Goal: Information Seeking & Learning: Learn about a topic

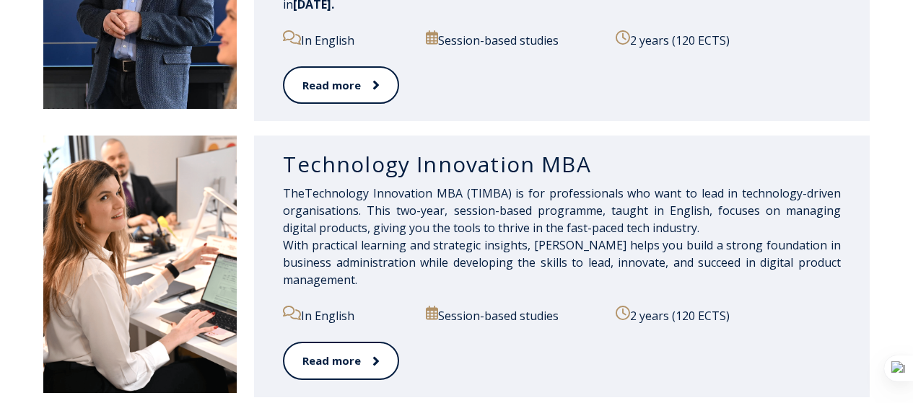
scroll to position [935, 0]
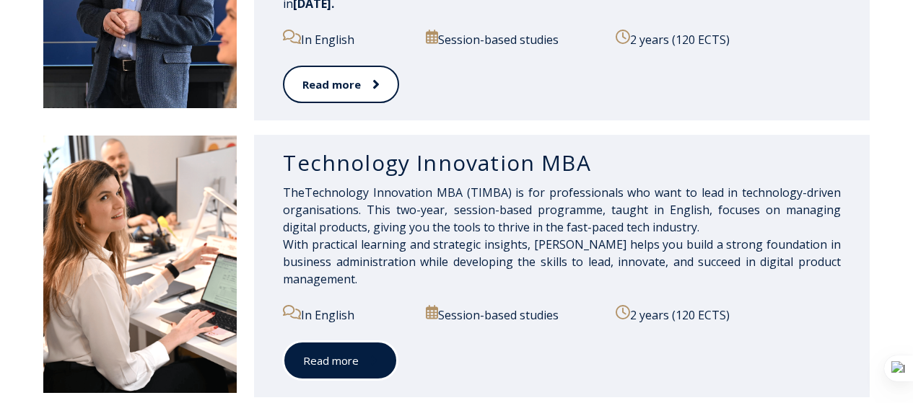
click at [345, 371] on link "Read more" at bounding box center [340, 361] width 115 height 40
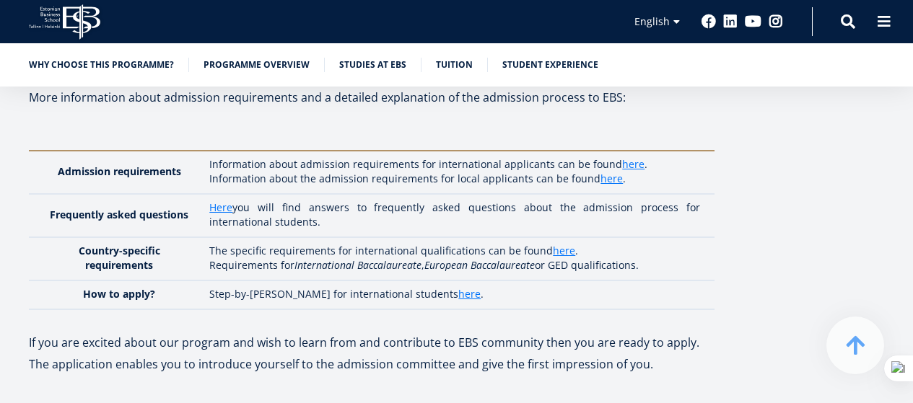
scroll to position [3340, 0]
click at [622, 163] on link "here" at bounding box center [633, 165] width 22 height 14
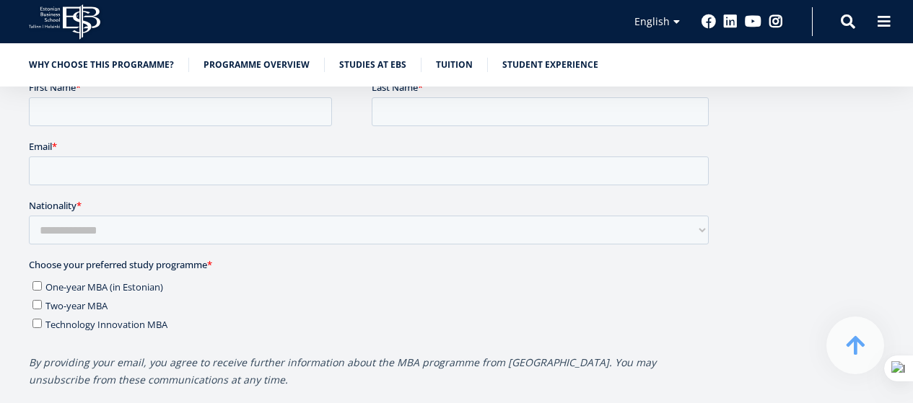
scroll to position [3896, 0]
